Goal: Information Seeking & Learning: Learn about a topic

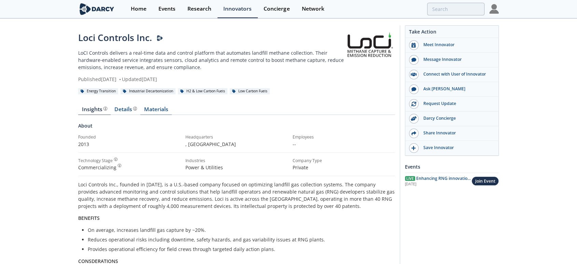
click at [157, 109] on link "Materials" at bounding box center [155, 111] width 31 height 8
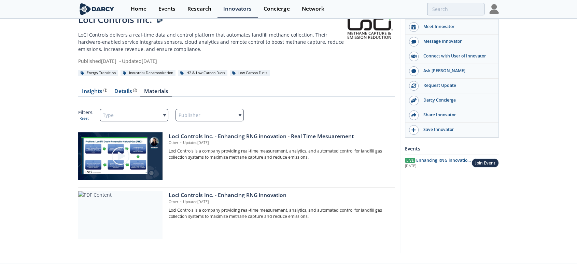
scroll to position [33, 0]
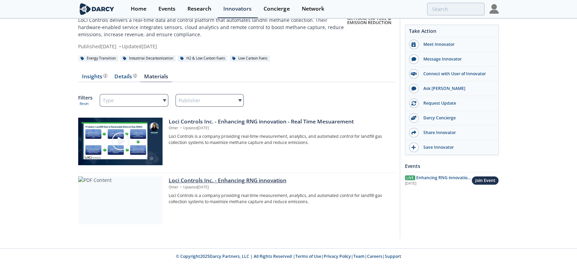
click at [138, 203] on div at bounding box center [120, 200] width 84 height 48
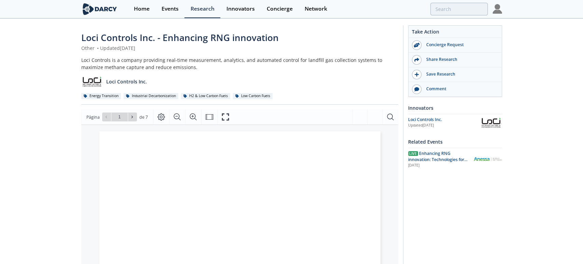
type input "2"
type input "1"
type input "2"
type input "1"
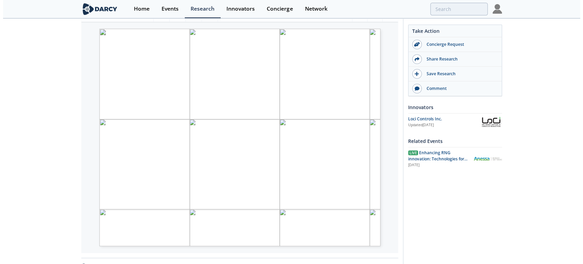
scroll to position [95, 0]
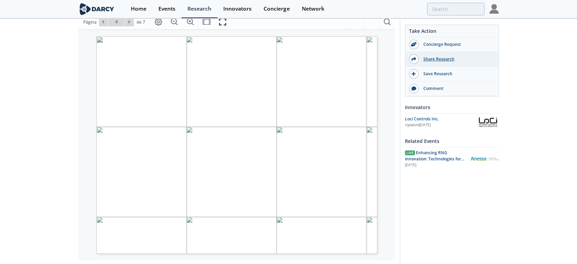
click at [432, 60] on div "Share Research" at bounding box center [457, 59] width 77 height 6
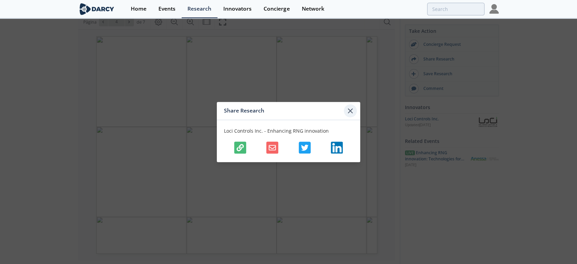
click at [351, 111] on icon at bounding box center [350, 111] width 4 height 4
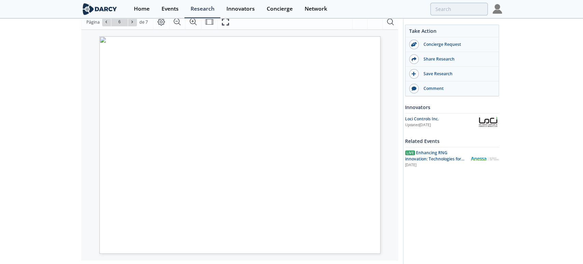
type input "7"
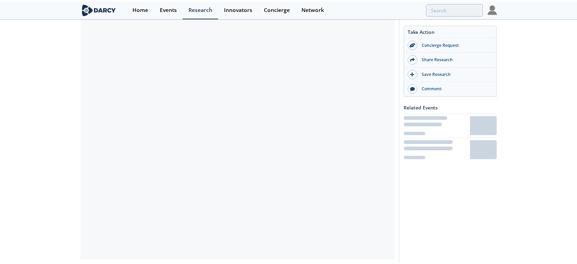
scroll to position [92, 0]
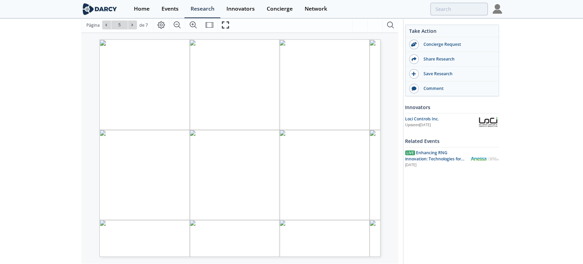
type input "4"
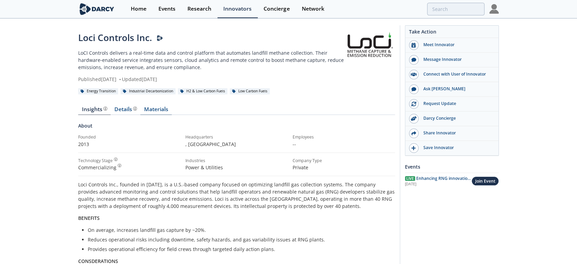
click at [152, 111] on link "Materials" at bounding box center [155, 111] width 31 height 8
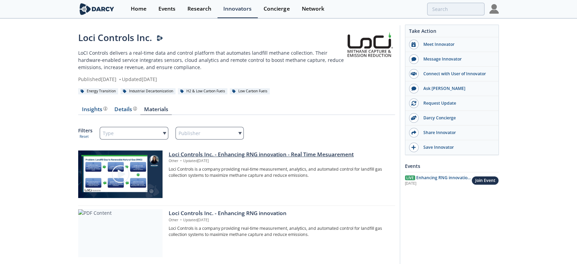
scroll to position [33, 0]
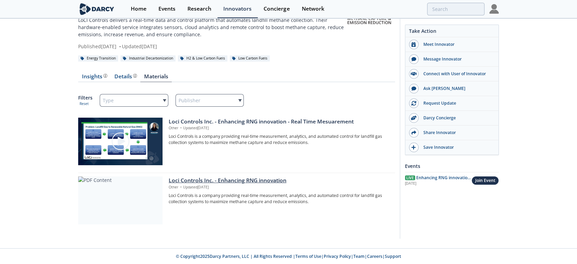
click at [139, 194] on div at bounding box center [120, 200] width 84 height 48
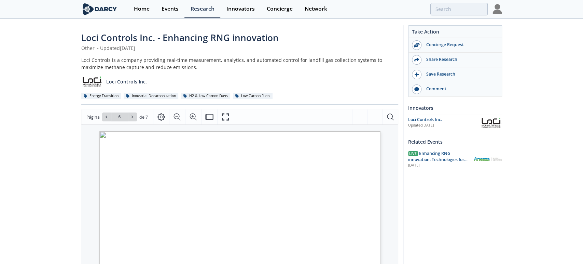
type input "7"
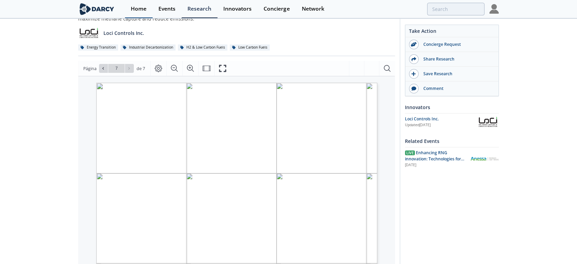
scroll to position [114, 0]
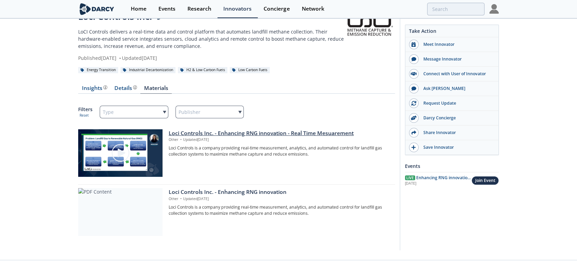
scroll to position [33, 0]
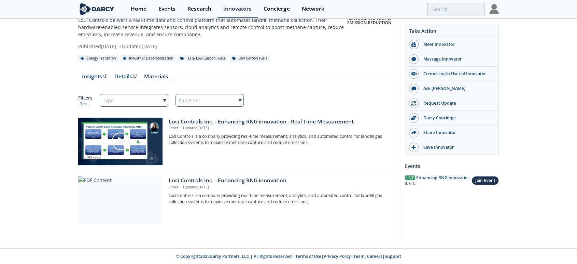
click at [198, 122] on div "Loci Controls Inc. - Enhancing RNG innovation - Real Time Mesuarement" at bounding box center [280, 122] width 222 height 8
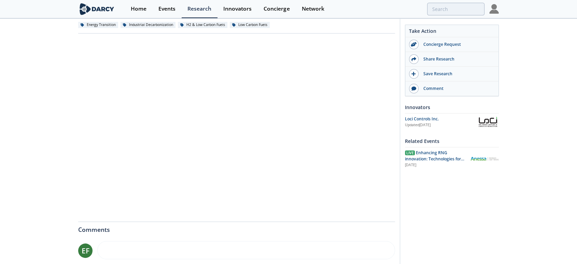
scroll to position [76, 0]
